Goal: Find specific page/section: Find specific page/section

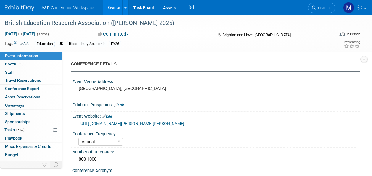
select select "Annual"
select select "Level 2"
select select "In-Person Booth"
select select "Education"
select select "Bloomsbury Academic"
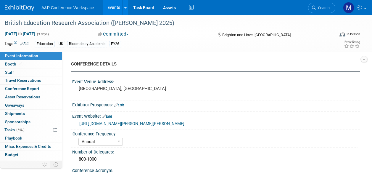
select select "[PERSON_NAME]"
select select "Networking/Commissioning"
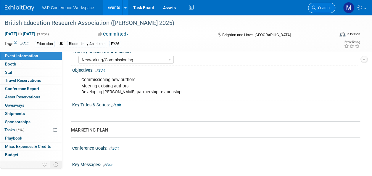
scroll to position [581, 0]
drag, startPoint x: 317, startPoint y: 9, endPoint x: 311, endPoint y: 13, distance: 6.6
click at [316, 9] on span "Search" at bounding box center [323, 8] width 14 height 4
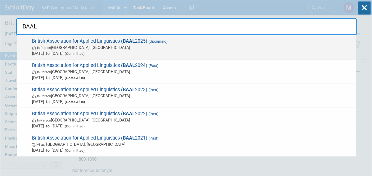
type input "BAAL"
click at [140, 39] on span "British Association for Applied Linguistics ( BAAL 2025) (Upcoming) In-Person […" at bounding box center [191, 47] width 323 height 18
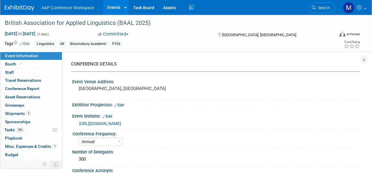
select select "Annual"
select select "Level 2"
select select "In-Person Booth"
select select "Linguistics"
select select "Bloomsbury Academic"
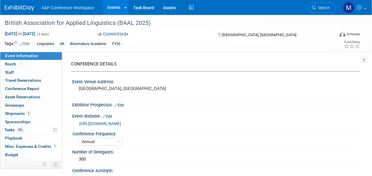
select select "[PERSON_NAME]"
select select "Networking/Commissioning"
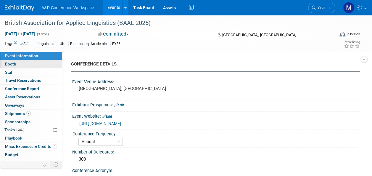
click at [41, 62] on link "Booth" at bounding box center [31, 64] width 62 height 8
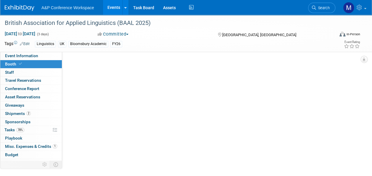
select select "COBA"
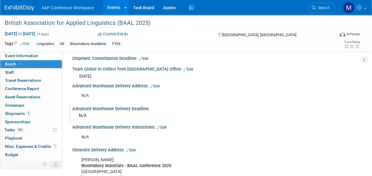
scroll to position [326, 0]
